Goal: Information Seeking & Learning: Find specific fact

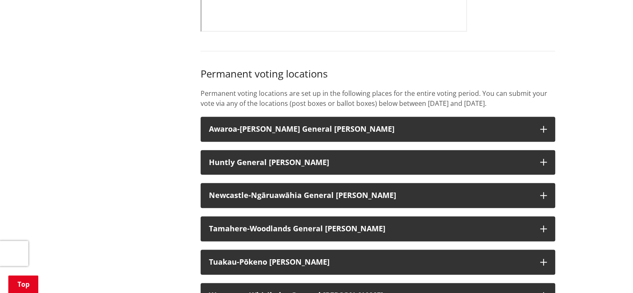
scroll to position [626, 0]
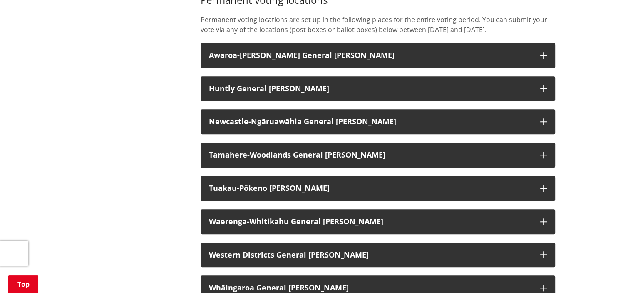
scroll to position [682, 0]
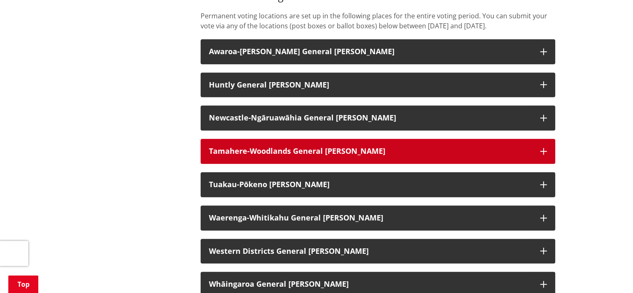
click at [544, 158] on button "Tamahere-Woodlands General [PERSON_NAME]" at bounding box center [378, 151] width 355 height 25
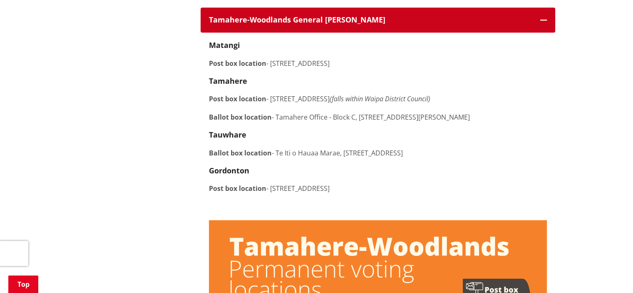
scroll to position [822, 0]
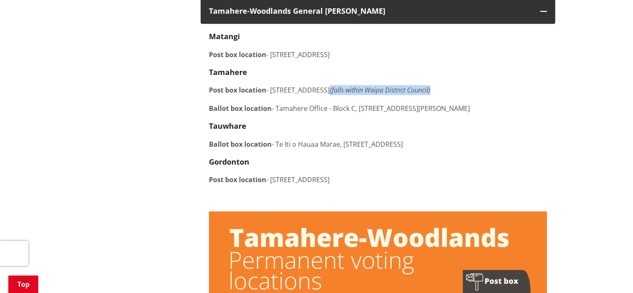
drag, startPoint x: 363, startPoint y: 102, endPoint x: 467, endPoint y: 100, distance: 104.1
click at [467, 95] on p "Post box location - [STREET_ADDRESS] (falls within [GEOGRAPHIC_DATA])" at bounding box center [378, 90] width 338 height 10
click at [464, 95] on p "Post box location - [STREET_ADDRESS] (falls within [GEOGRAPHIC_DATA])" at bounding box center [378, 90] width 338 height 10
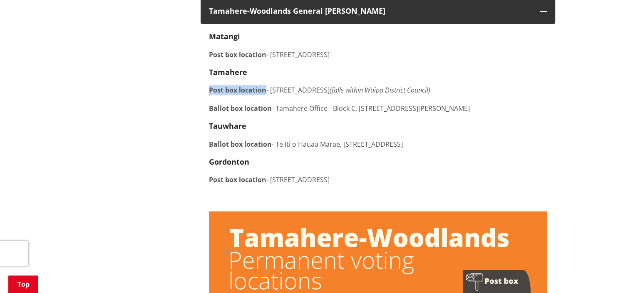
drag, startPoint x: 210, startPoint y: 100, endPoint x: 266, endPoint y: 100, distance: 56.2
click at [266, 95] on p "Post box location - [STREET_ADDRESS] (falls within [GEOGRAPHIC_DATA])" at bounding box center [378, 90] width 338 height 10
click at [301, 124] on div "[GEOGRAPHIC_DATA] Post box location - [STREET_ADDRESS][GEOGRAPHIC_DATA] Post bo…" at bounding box center [378, 117] width 338 height 171
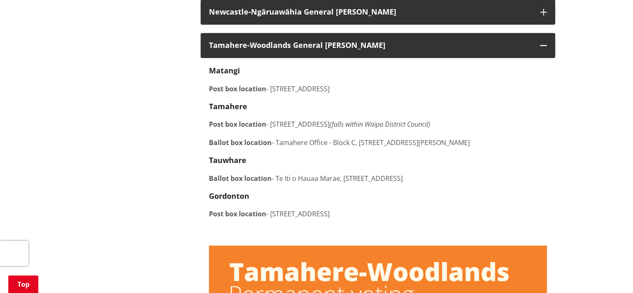
scroll to position [792, 0]
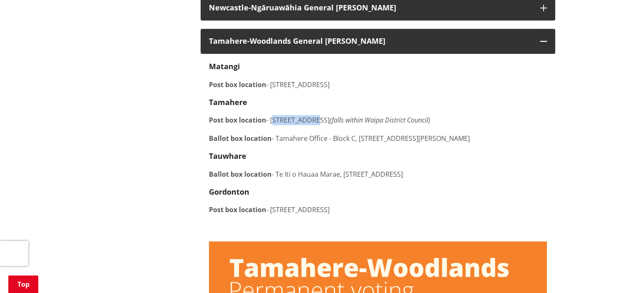
drag, startPoint x: 272, startPoint y: 130, endPoint x: 315, endPoint y: 132, distance: 42.5
click at [315, 125] on p "Post box location - [STREET_ADDRESS] (falls within [GEOGRAPHIC_DATA])" at bounding box center [378, 120] width 338 height 10
drag, startPoint x: 208, startPoint y: 93, endPoint x: 265, endPoint y: 95, distance: 57.1
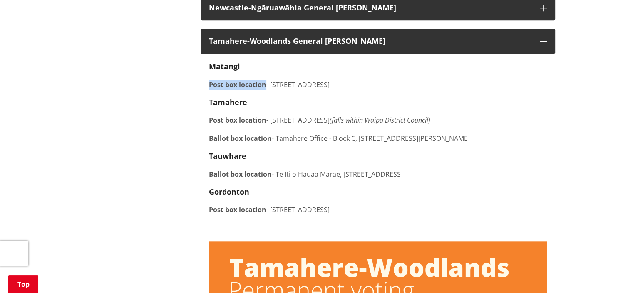
click at [265, 89] on strong "Post box location" at bounding box center [237, 84] width 57 height 9
click at [284, 125] on p "Post box location - [STREET_ADDRESS] (falls within [GEOGRAPHIC_DATA])" at bounding box center [378, 120] width 338 height 10
drag, startPoint x: 265, startPoint y: 130, endPoint x: 207, endPoint y: 131, distance: 57.9
click at [265, 125] on strong "Post box location" at bounding box center [237, 119] width 57 height 9
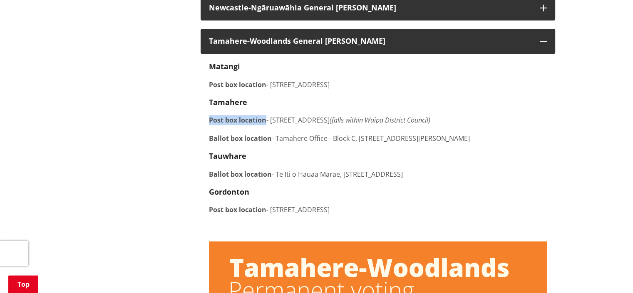
drag, startPoint x: 209, startPoint y: 130, endPoint x: 266, endPoint y: 130, distance: 57.0
click at [266, 125] on p "Post box location - [STREET_ADDRESS] (falls within [GEOGRAPHIC_DATA])" at bounding box center [378, 120] width 338 height 10
click at [365, 118] on div "[GEOGRAPHIC_DATA] Post box location - [STREET_ADDRESS][GEOGRAPHIC_DATA] Post bo…" at bounding box center [378, 147] width 338 height 171
click at [285, 143] on p "Ballot box location - [GEOGRAPHIC_DATA] - Block C, Level [STREET_ADDRESS][PERSO…" at bounding box center [378, 138] width 338 height 10
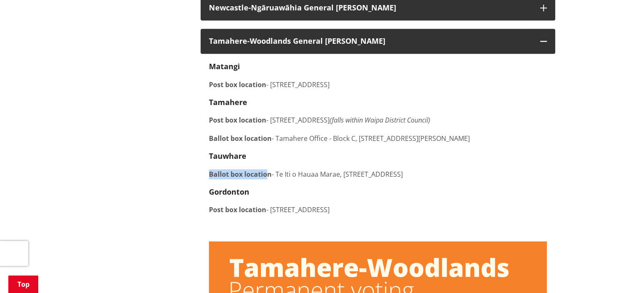
drag, startPoint x: 208, startPoint y: 182, endPoint x: 270, endPoint y: 181, distance: 61.6
click at [270, 179] on strong "Ballot box location" at bounding box center [240, 173] width 63 height 9
click at [364, 192] on div "[GEOGRAPHIC_DATA] Post box location - [STREET_ADDRESS][GEOGRAPHIC_DATA] Post bo…" at bounding box center [378, 147] width 338 height 171
drag, startPoint x: 406, startPoint y: 186, endPoint x: 346, endPoint y: 188, distance: 60.0
click at [346, 179] on p "Ballot box location - [GEOGRAPHIC_DATA] o [GEOGRAPHIC_DATA], [STREET_ADDRESS]" at bounding box center [378, 174] width 338 height 10
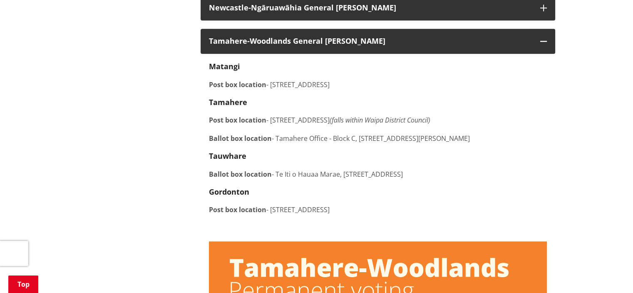
click at [459, 191] on div "[GEOGRAPHIC_DATA] Post box location - [STREET_ADDRESS][GEOGRAPHIC_DATA] Post bo…" at bounding box center [378, 147] width 338 height 171
drag, startPoint x: 441, startPoint y: 184, endPoint x: 277, endPoint y: 179, distance: 163.7
click at [277, 179] on div "[GEOGRAPHIC_DATA] Post box location - [STREET_ADDRESS][GEOGRAPHIC_DATA] Post bo…" at bounding box center [378, 147] width 338 height 171
click at [429, 197] on h4 "Gordonton" at bounding box center [378, 191] width 338 height 9
click at [440, 179] on p "Ballot box location - [GEOGRAPHIC_DATA] o [GEOGRAPHIC_DATA], [STREET_ADDRESS]" at bounding box center [378, 174] width 338 height 10
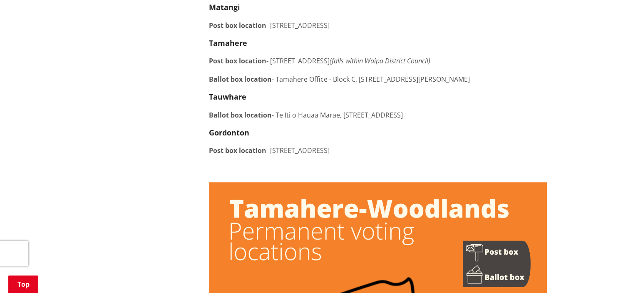
scroll to position [847, 0]
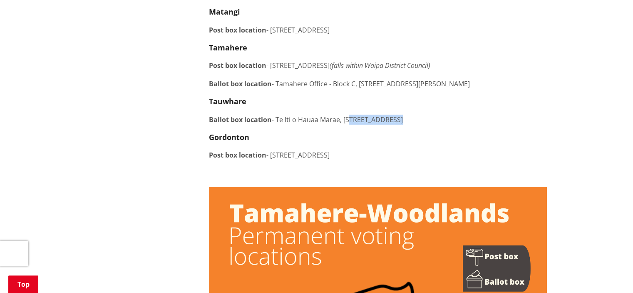
drag, startPoint x: 346, startPoint y: 129, endPoint x: 397, endPoint y: 130, distance: 50.8
click at [397, 125] on p "Ballot box location - [GEOGRAPHIC_DATA] o [GEOGRAPHIC_DATA], [STREET_ADDRESS]" at bounding box center [378, 120] width 338 height 10
drag, startPoint x: 345, startPoint y: 128, endPoint x: 476, endPoint y: 129, distance: 131.2
click at [476, 125] on p "Ballot box location - [GEOGRAPHIC_DATA] o [GEOGRAPHIC_DATA], [STREET_ADDRESS]" at bounding box center [378, 120] width 338 height 10
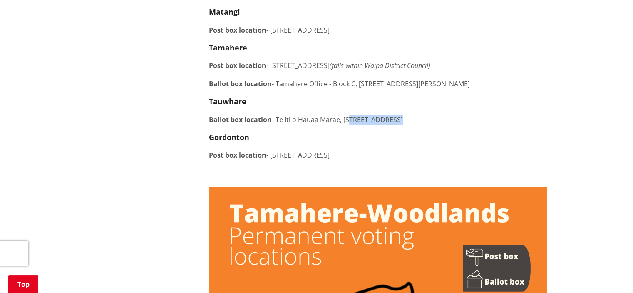
click at [406, 125] on p "Ballot box location - [GEOGRAPHIC_DATA] o [GEOGRAPHIC_DATA], [STREET_ADDRESS]" at bounding box center [378, 120] width 338 height 10
click at [443, 125] on p "Ballot box location - [GEOGRAPHIC_DATA] o [GEOGRAPHIC_DATA], [STREET_ADDRESS]" at bounding box center [378, 120] width 338 height 10
click at [441, 125] on p "Ballot box location - [GEOGRAPHIC_DATA] o [GEOGRAPHIC_DATA], [STREET_ADDRESS]" at bounding box center [378, 120] width 338 height 10
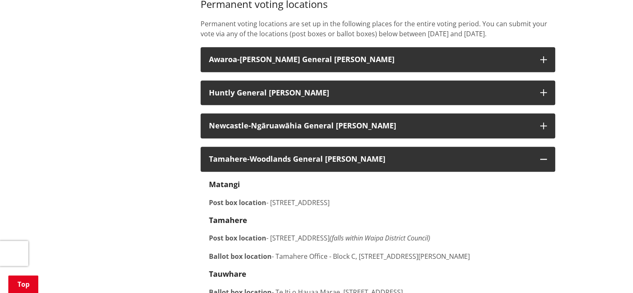
scroll to position [702, 0]
